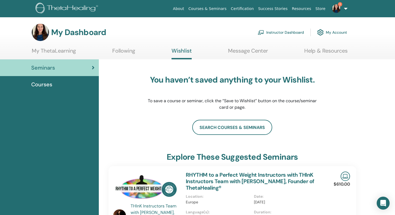
click at [60, 51] on link "My ThetaLearning" at bounding box center [54, 52] width 44 height 10
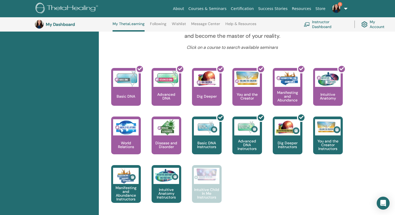
scroll to position [203, 0]
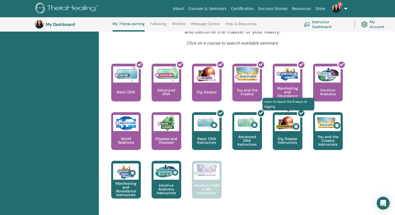
click at [281, 135] on div at bounding box center [291, 133] width 30 height 48
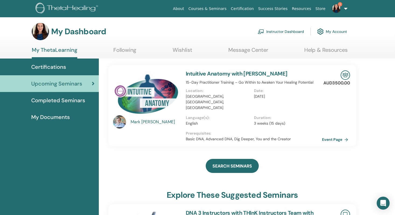
scroll to position [2, 0]
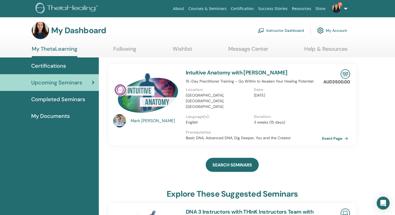
click at [73, 101] on span "Completed Seminars" at bounding box center [58, 99] width 54 height 8
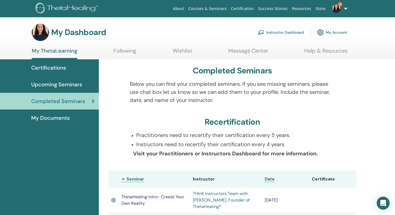
click at [57, 67] on span "Certifications" at bounding box center [48, 68] width 35 height 8
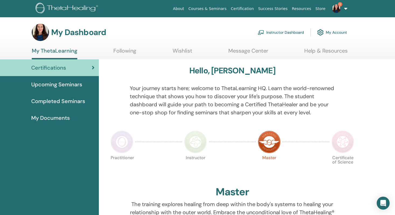
click at [45, 99] on span "Completed Seminars" at bounding box center [58, 101] width 54 height 8
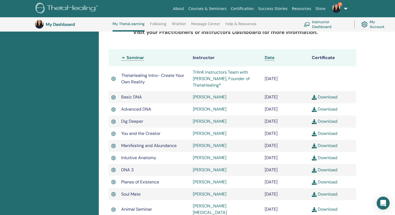
scroll to position [162, 0]
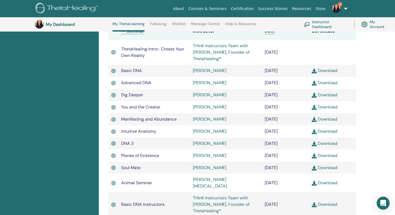
click at [335, 82] on link "Download" at bounding box center [325, 83] width 26 height 6
click at [326, 94] on link "Download" at bounding box center [325, 95] width 26 height 6
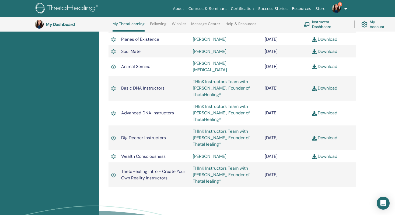
scroll to position [278, 0]
click at [329, 134] on link "Download" at bounding box center [325, 137] width 26 height 6
click at [329, 109] on link "Download" at bounding box center [325, 112] width 26 height 6
